Goal: Transaction & Acquisition: Subscribe to service/newsletter

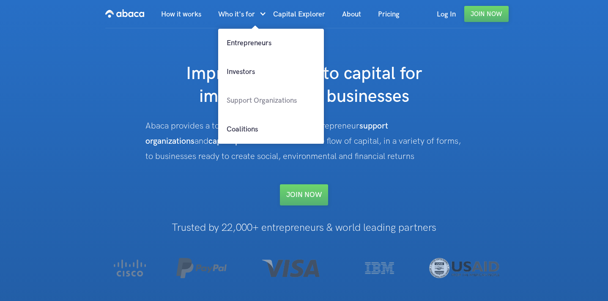
click at [255, 96] on link "Support Organizations" at bounding box center [271, 100] width 106 height 29
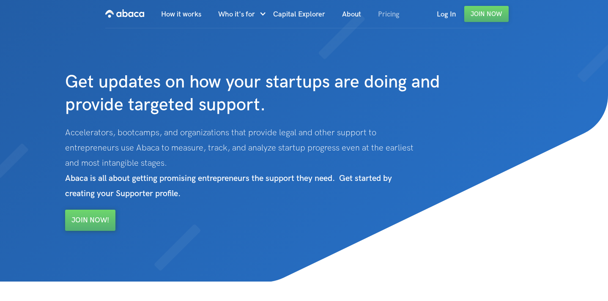
click at [391, 14] on link "Pricing" at bounding box center [389, 14] width 38 height 29
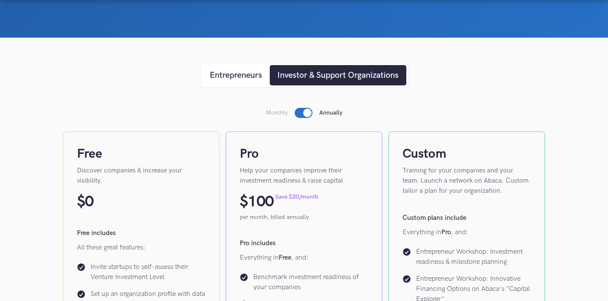
scroll to position [104, 0]
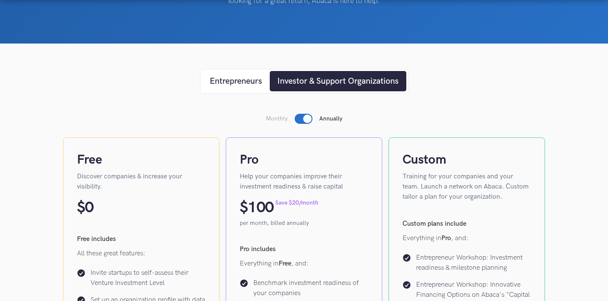
click at [311, 81] on div "Investor & Support Organizations" at bounding box center [338, 81] width 121 height 13
click at [241, 84] on div "Entrepreneurs" at bounding box center [236, 81] width 52 height 13
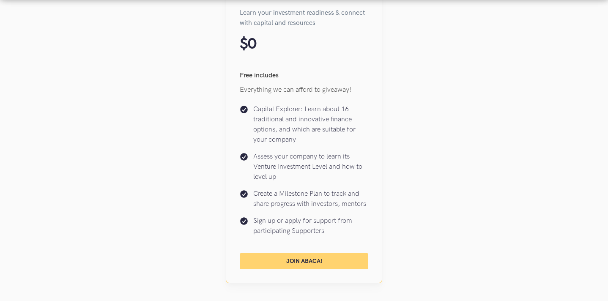
scroll to position [268, 0]
click at [306, 260] on link "Join Abaca!" at bounding box center [304, 261] width 129 height 16
